Goal: Task Accomplishment & Management: Manage account settings

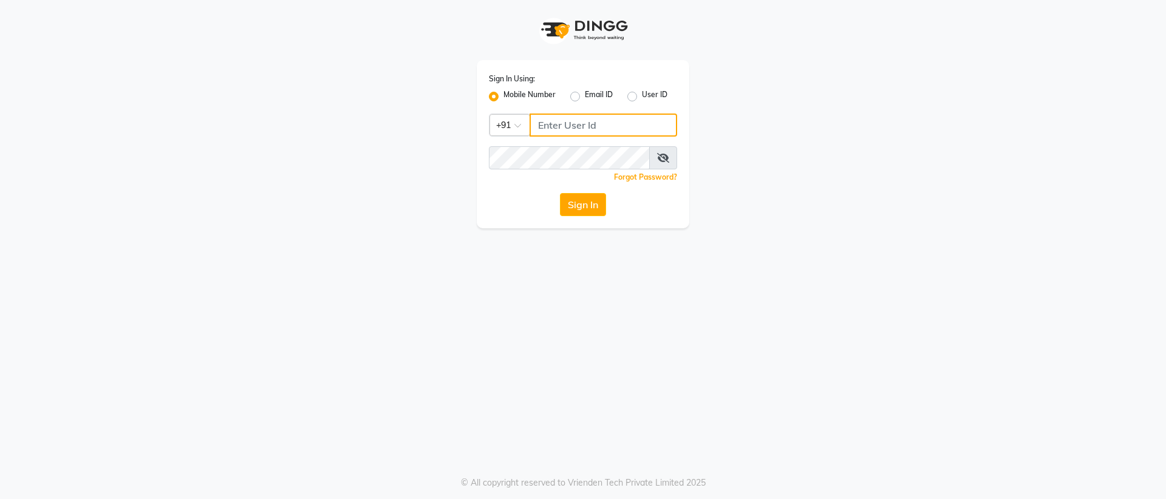
click at [562, 129] on input "Username" at bounding box center [603, 125] width 148 height 23
type input "7760218921"
click at [676, 155] on span at bounding box center [663, 157] width 28 height 23
click at [673, 157] on span at bounding box center [663, 157] width 28 height 23
click at [667, 160] on icon at bounding box center [663, 158] width 12 height 10
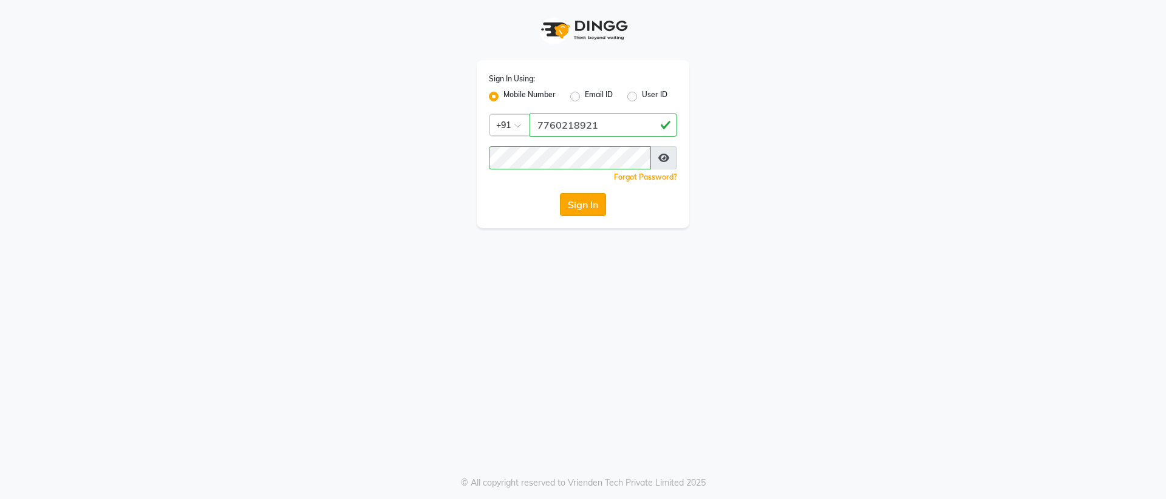
click at [599, 208] on button "Sign In" at bounding box center [583, 204] width 46 height 23
